Goal: Find specific page/section: Find specific page/section

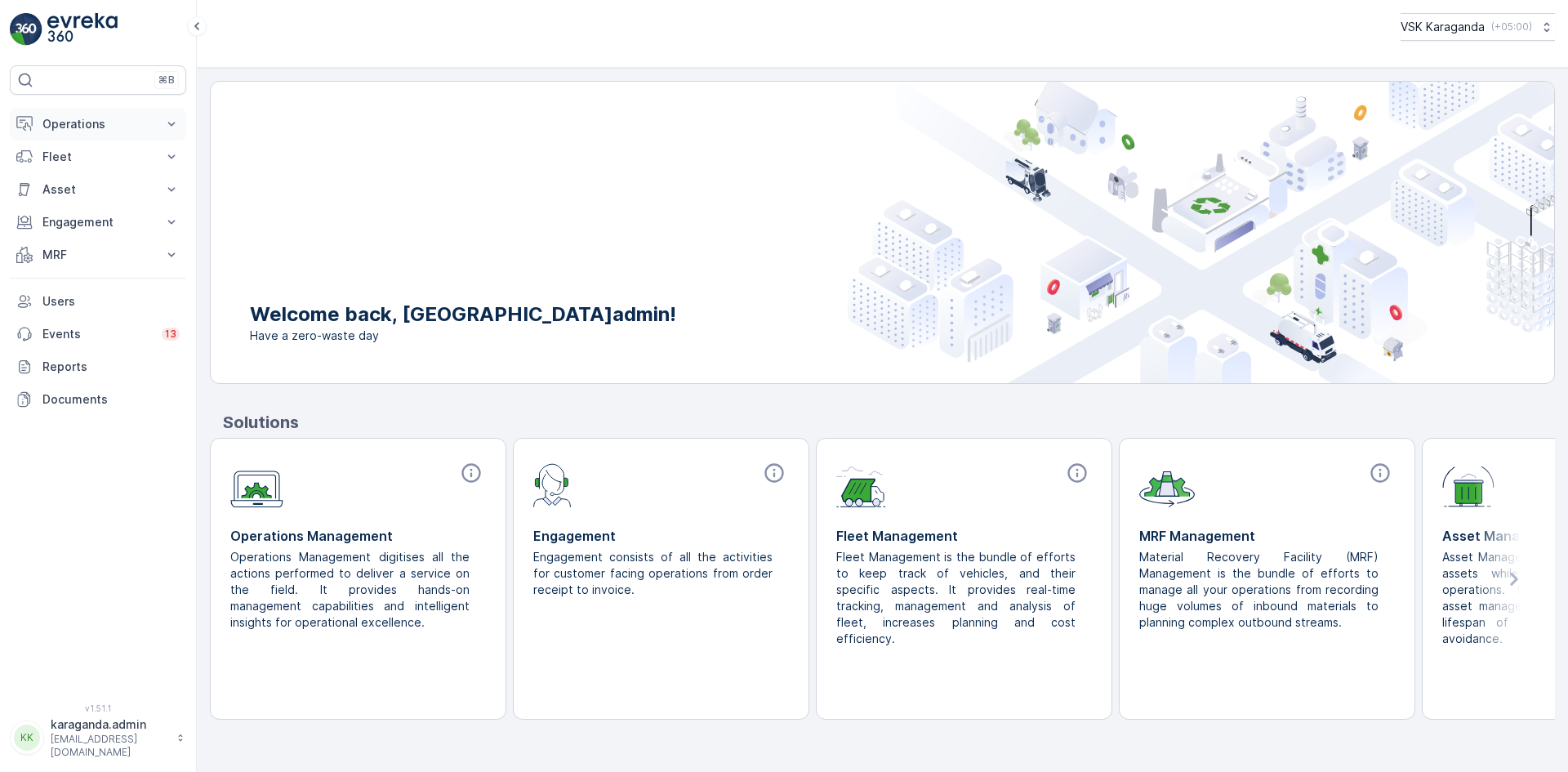
click at [76, 120] on p "Operations" at bounding box center [98, 124] width 111 height 16
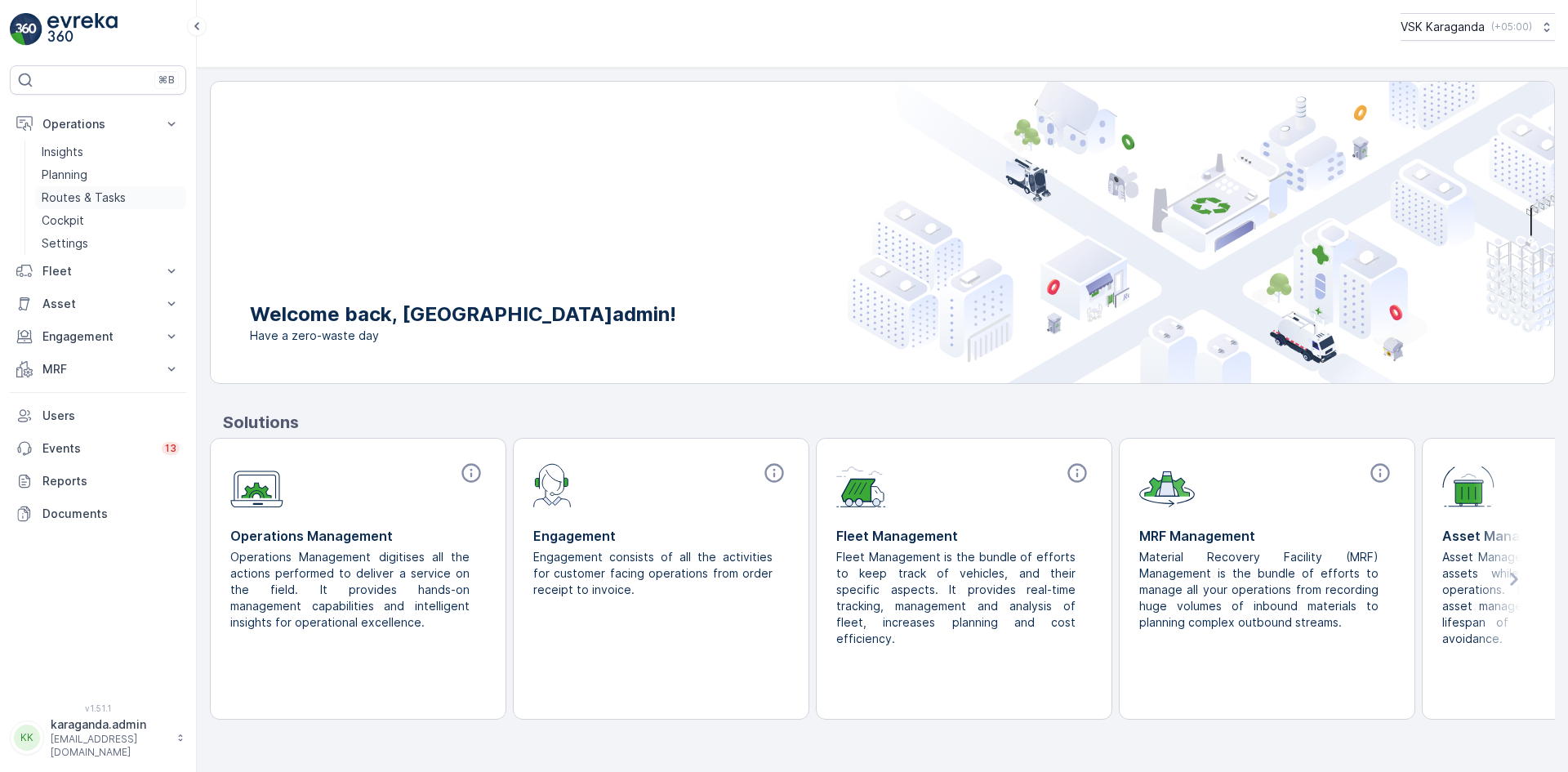
click at [89, 198] on p "Routes & Tasks" at bounding box center [84, 197] width 84 height 16
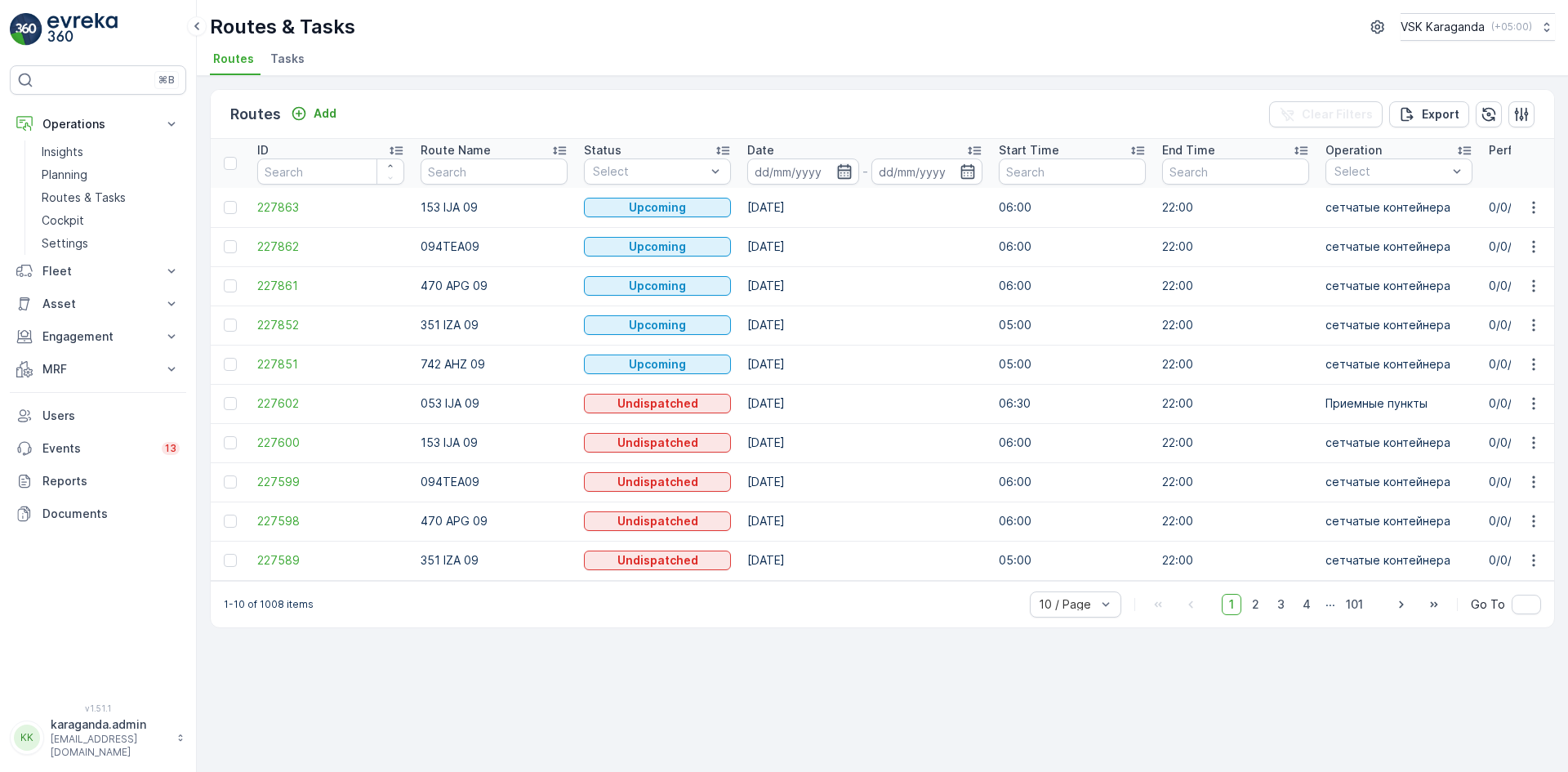
click at [840, 171] on icon "button" at bounding box center [844, 171] width 16 height 16
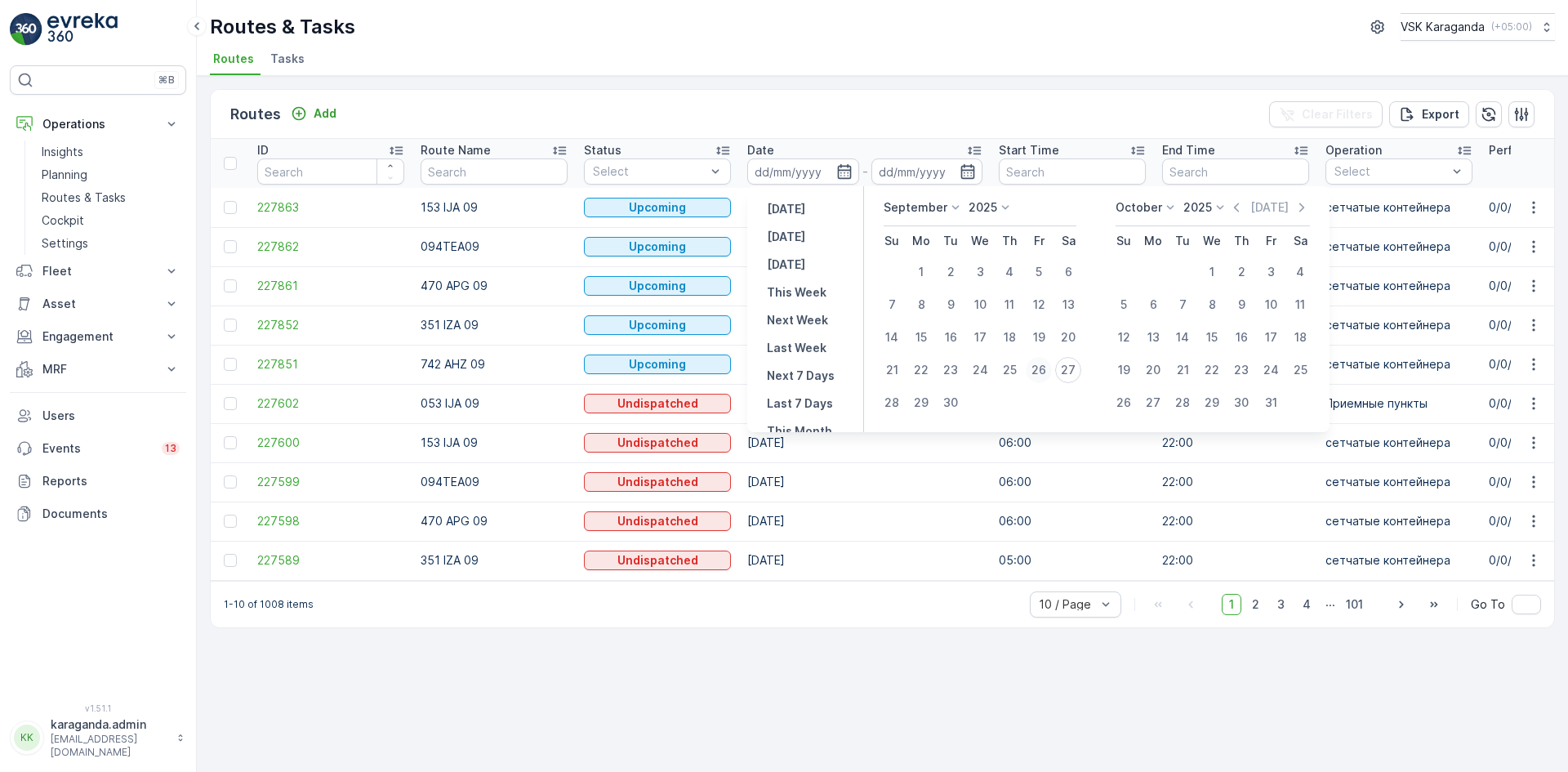
click at [1044, 370] on div "26" at bounding box center [1039, 370] width 26 height 26
type input "[DATE]"
click at [1044, 370] on div "26" at bounding box center [1039, 370] width 26 height 26
type input "[DATE]"
click at [1044, 370] on div "26" at bounding box center [1039, 370] width 26 height 26
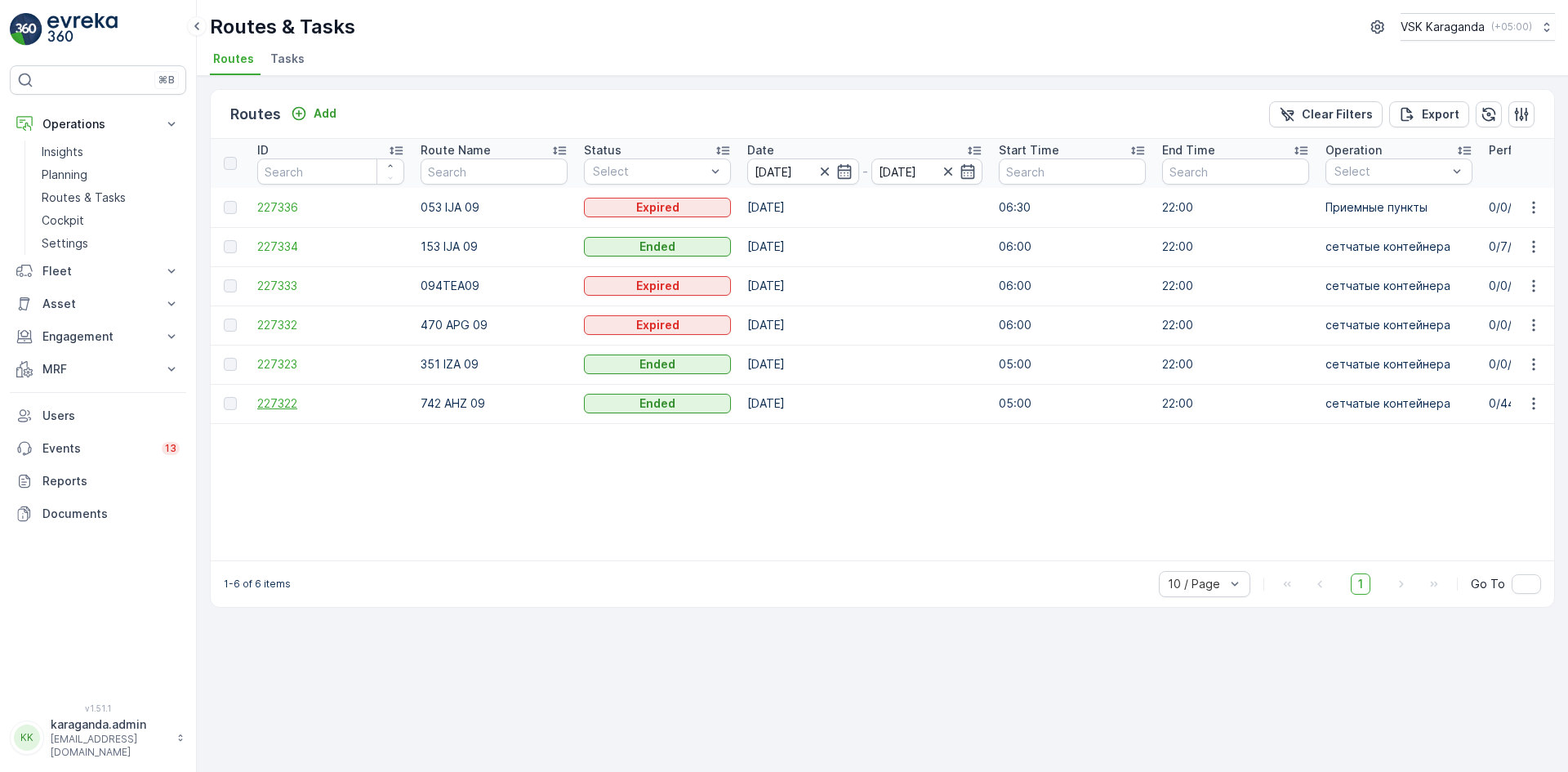
click at [268, 400] on span "227322" at bounding box center [330, 403] width 147 height 16
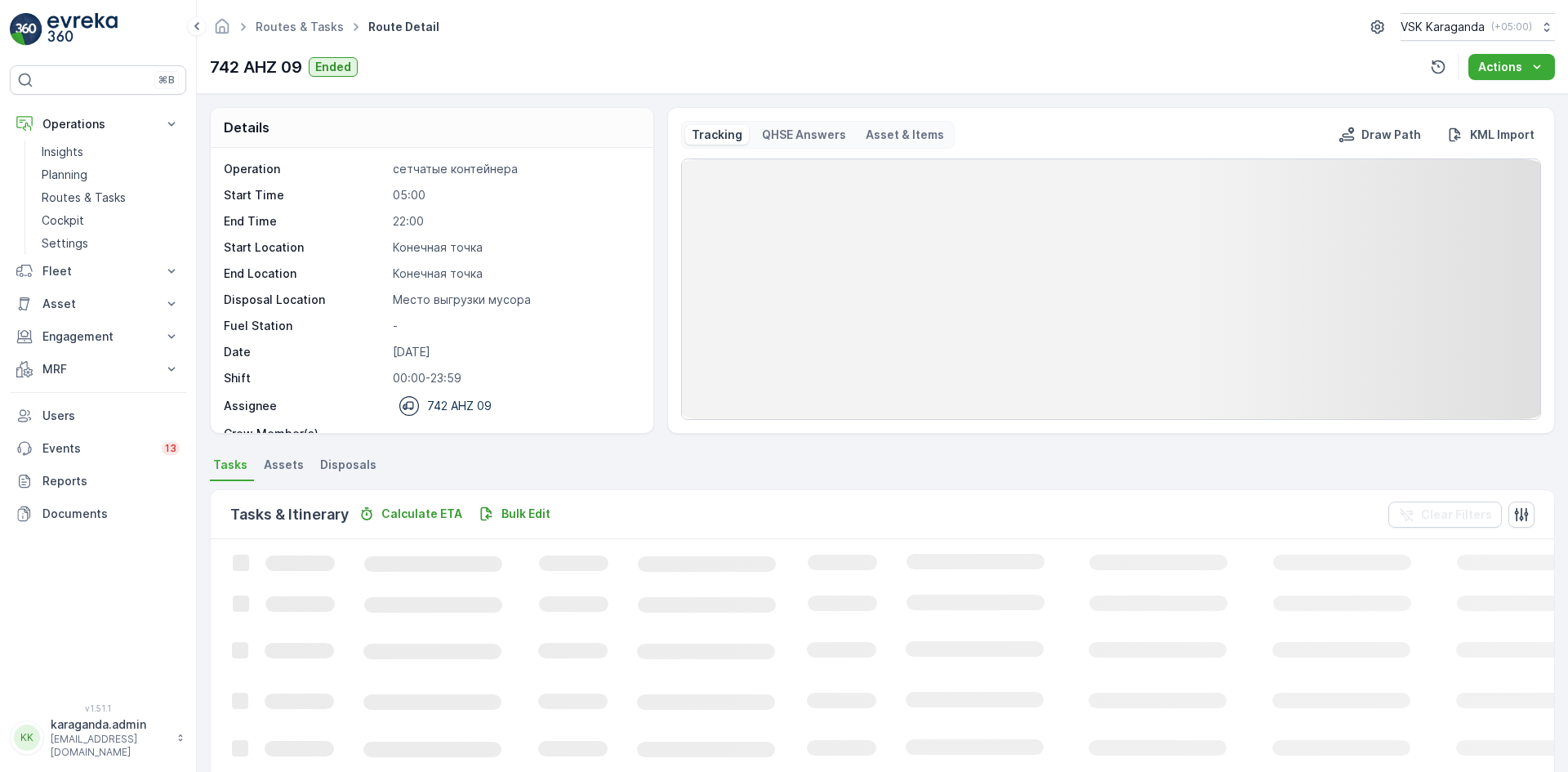
click at [340, 463] on span "Disposals" at bounding box center [347, 465] width 56 height 16
